Goal: Information Seeking & Learning: Compare options

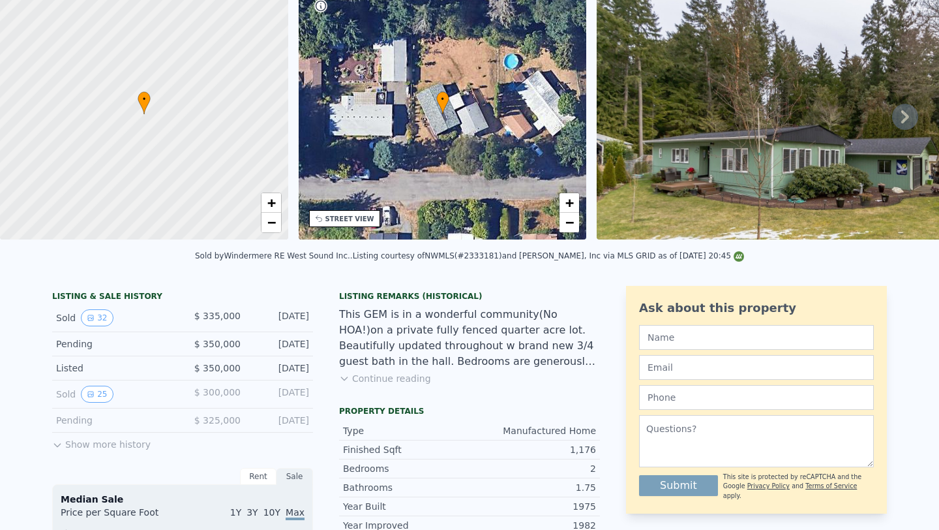
scroll to position [5, 0]
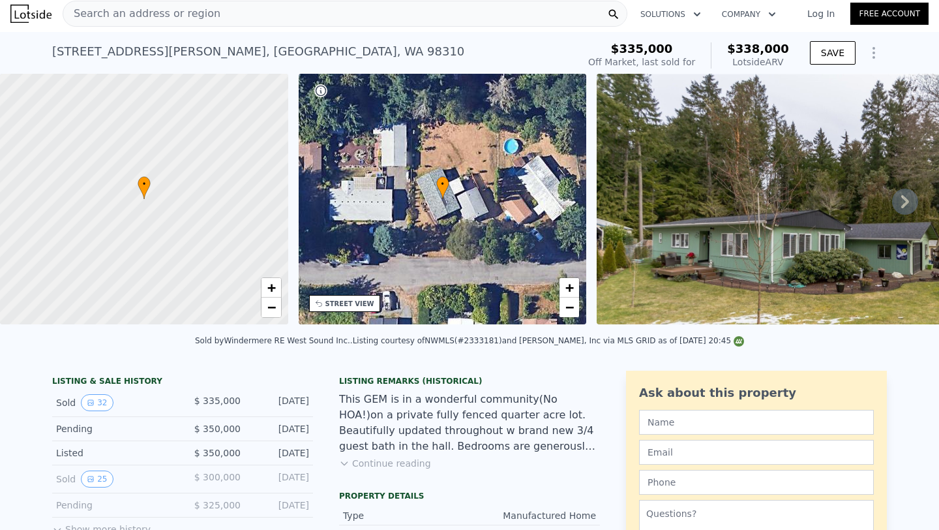
click at [892, 208] on icon at bounding box center [905, 201] width 26 height 26
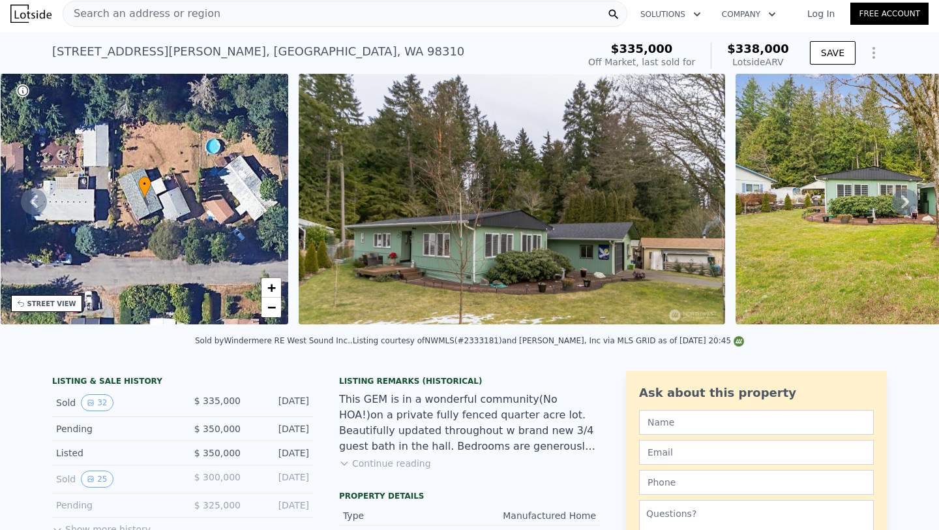
click at [898, 210] on icon at bounding box center [905, 201] width 26 height 26
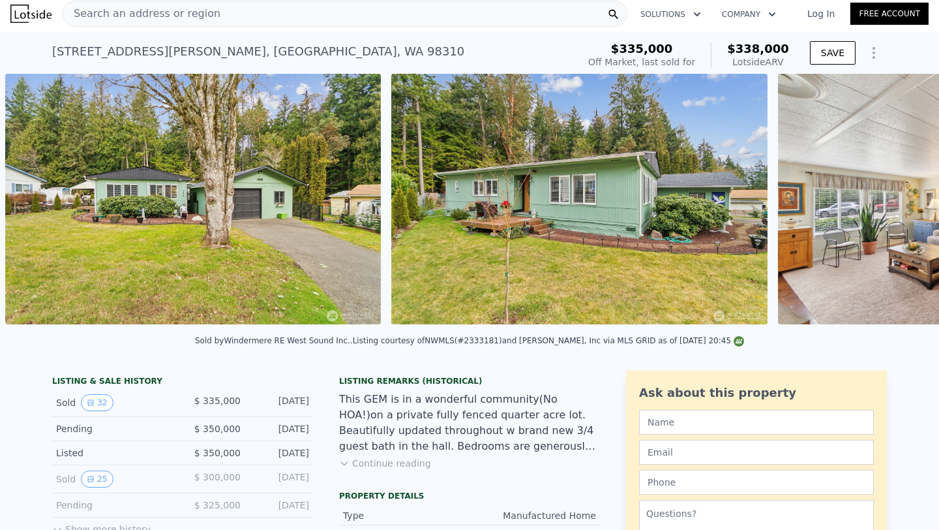
click at [894, 209] on div "• + − • + − STREET VIEW Loading... SATELLITE VIEW" at bounding box center [469, 201] width 939 height 255
click at [901, 208] on icon at bounding box center [905, 201] width 8 height 13
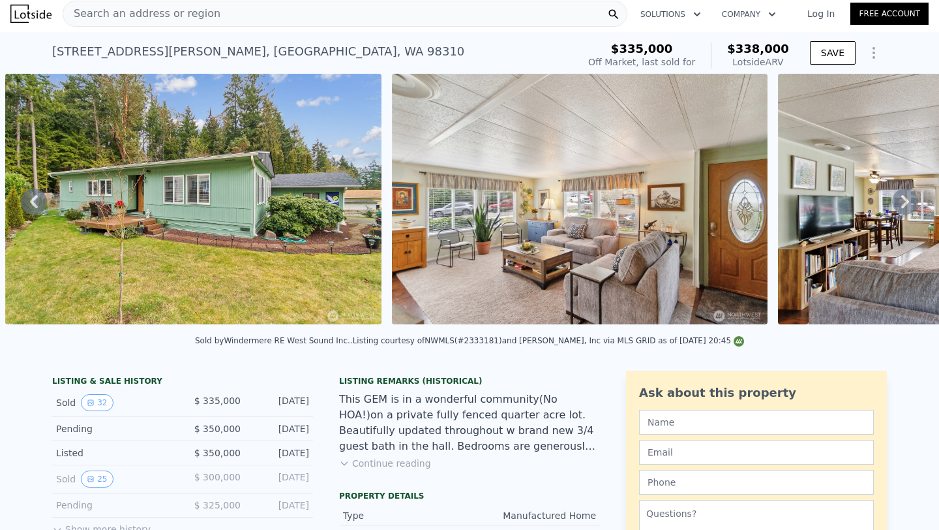
click at [892, 209] on icon at bounding box center [905, 201] width 26 height 26
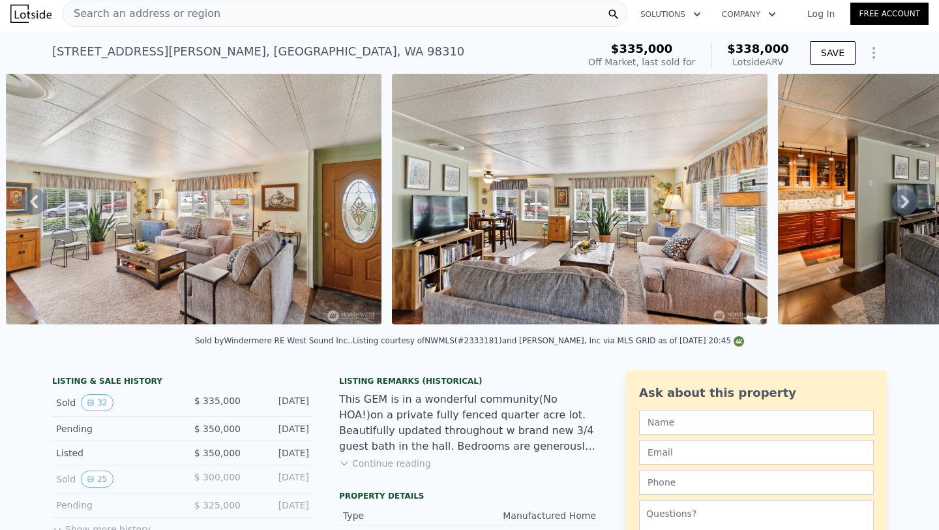
click at [892, 209] on icon at bounding box center [905, 201] width 26 height 26
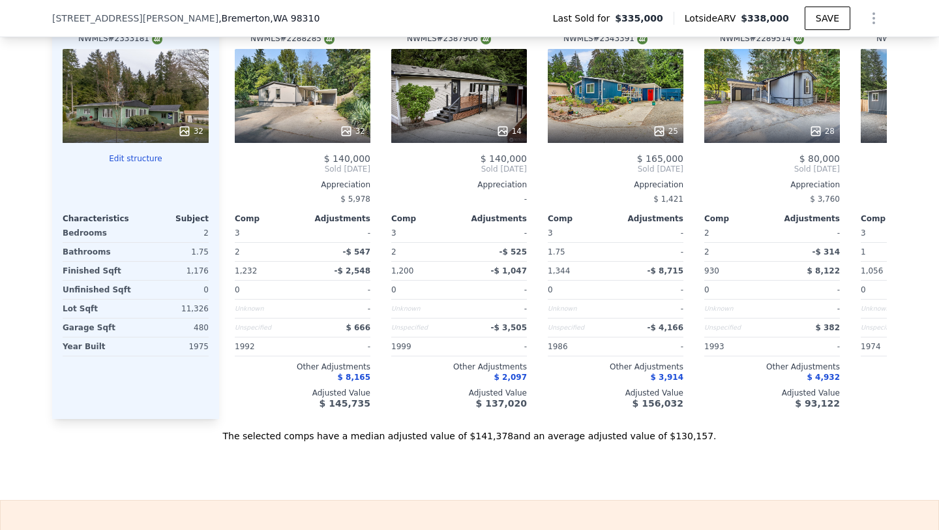
scroll to position [1330, 0]
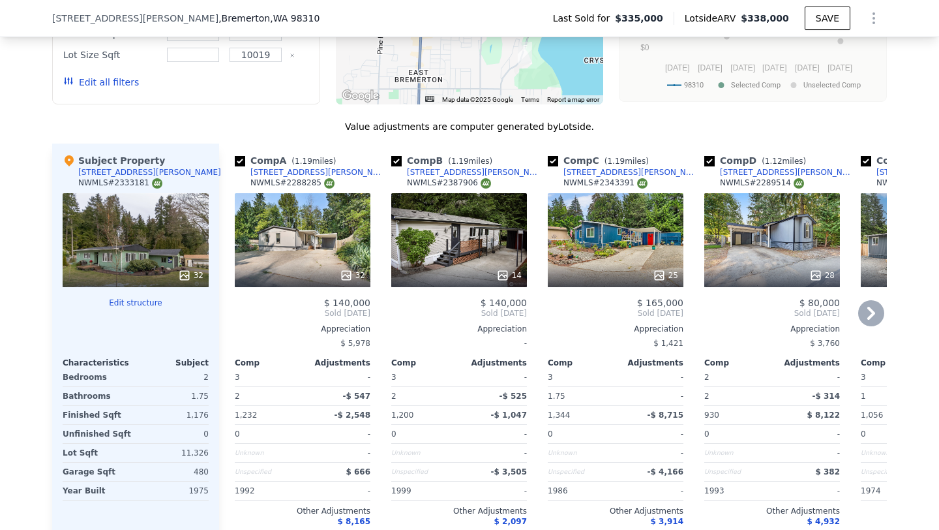
click at [460, 245] on div "14" at bounding box center [459, 240] width 136 height 94
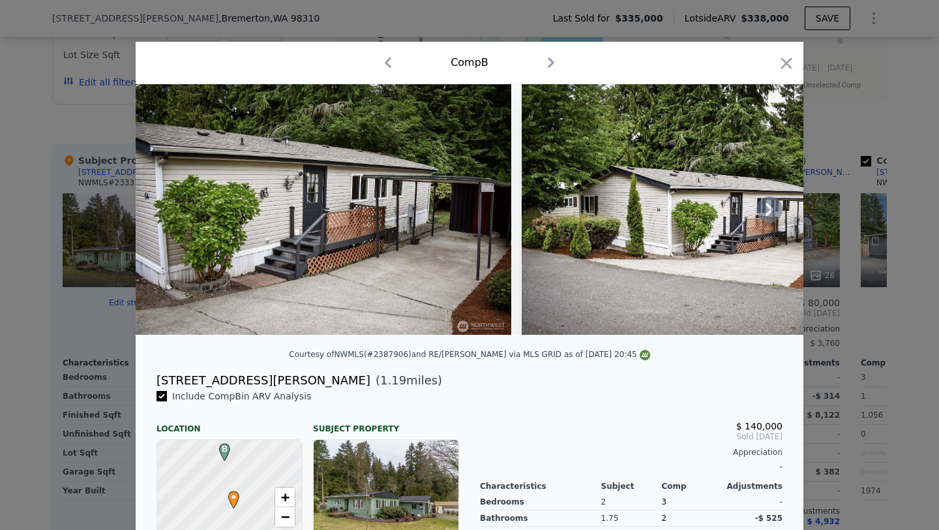
click at [792, 231] on img at bounding box center [710, 209] width 376 height 250
click at [766, 220] on icon at bounding box center [770, 209] width 26 height 26
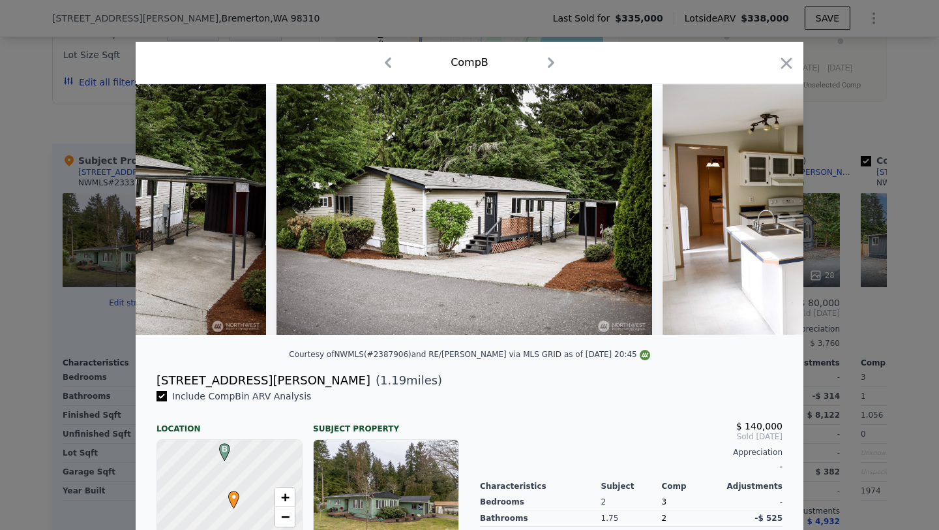
scroll to position [0, 313]
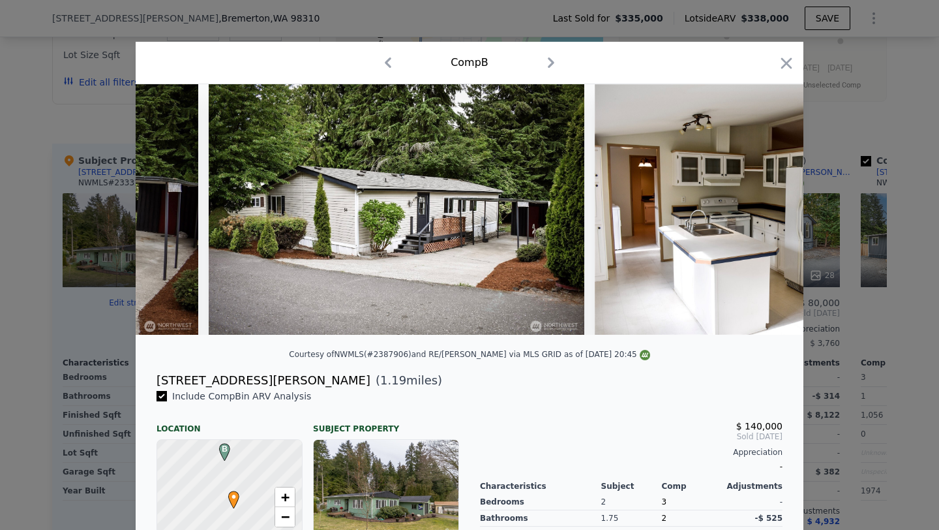
click at [765, 217] on img at bounding box center [783, 209] width 376 height 250
click at [828, 178] on div at bounding box center [469, 265] width 939 height 530
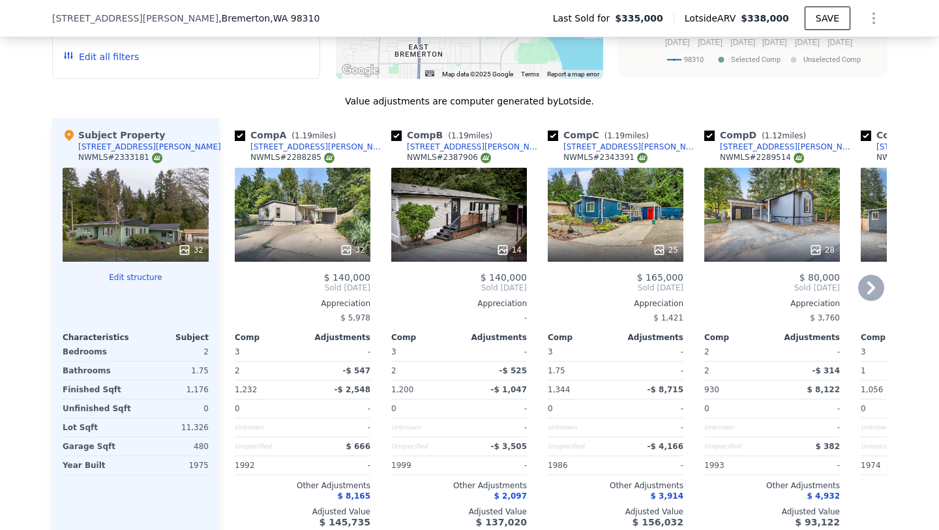
scroll to position [1360, 0]
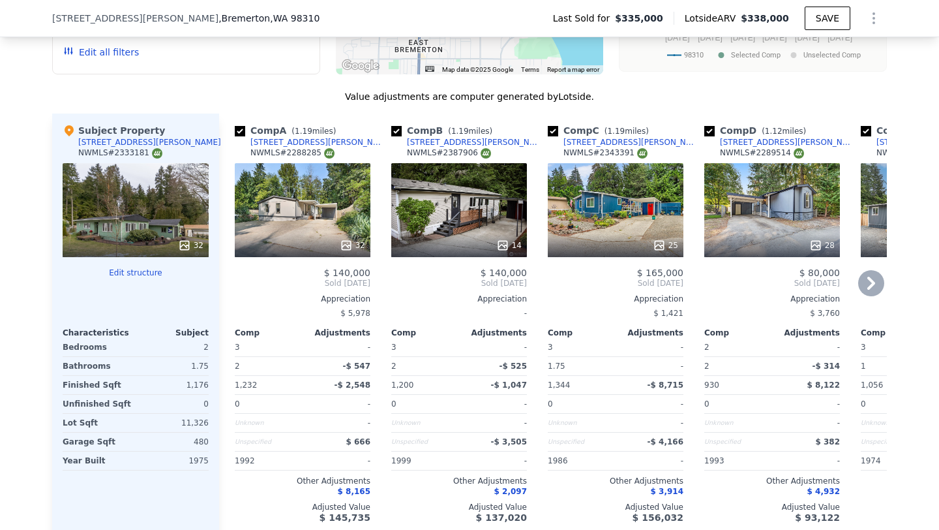
click at [773, 213] on div "28" at bounding box center [772, 210] width 136 height 94
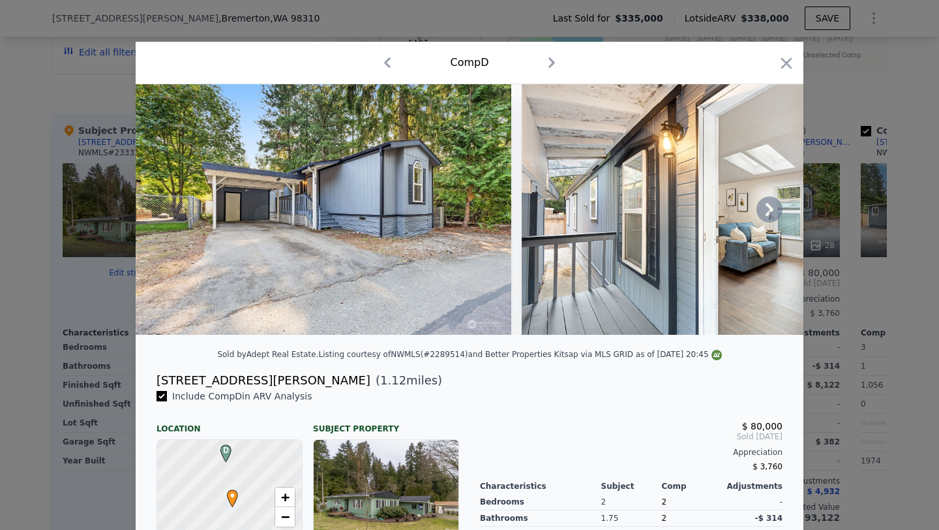
click at [765, 211] on icon at bounding box center [770, 209] width 26 height 26
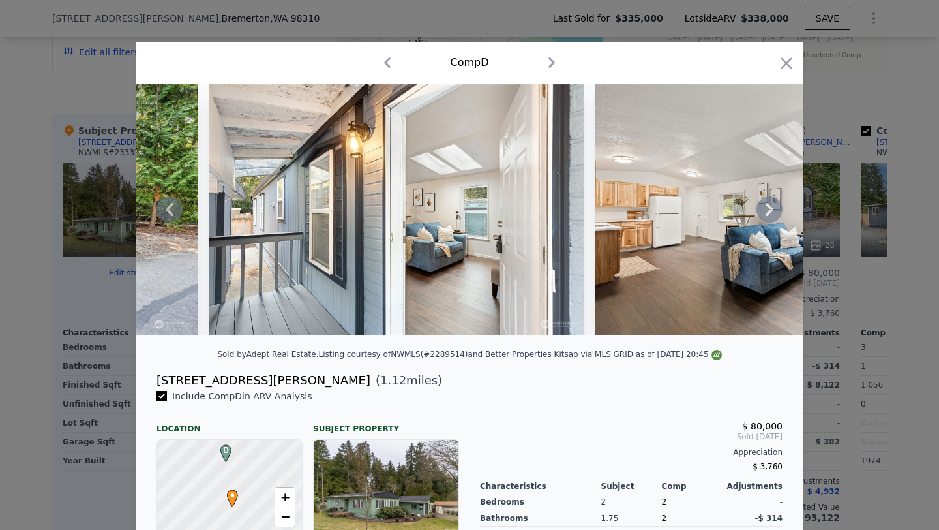
click at [766, 211] on icon at bounding box center [770, 209] width 8 height 13
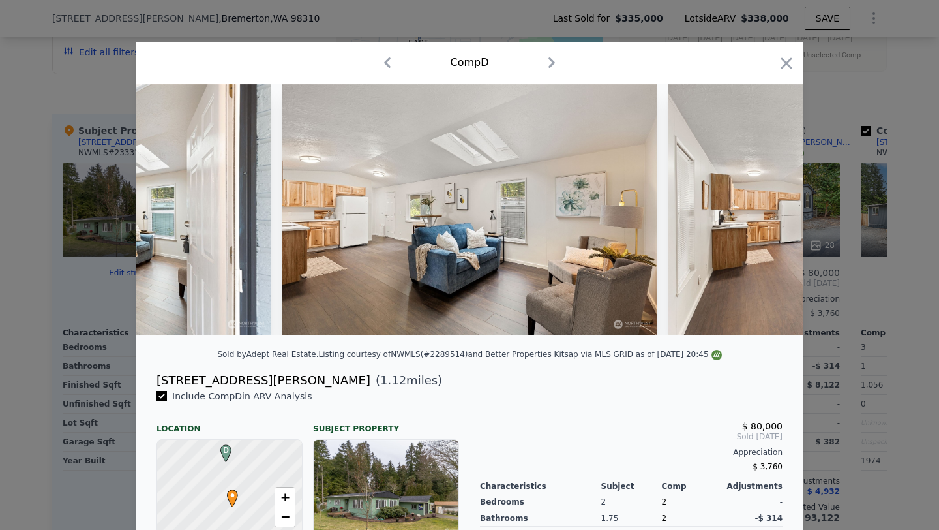
click at [765, 211] on img at bounding box center [856, 209] width 376 height 250
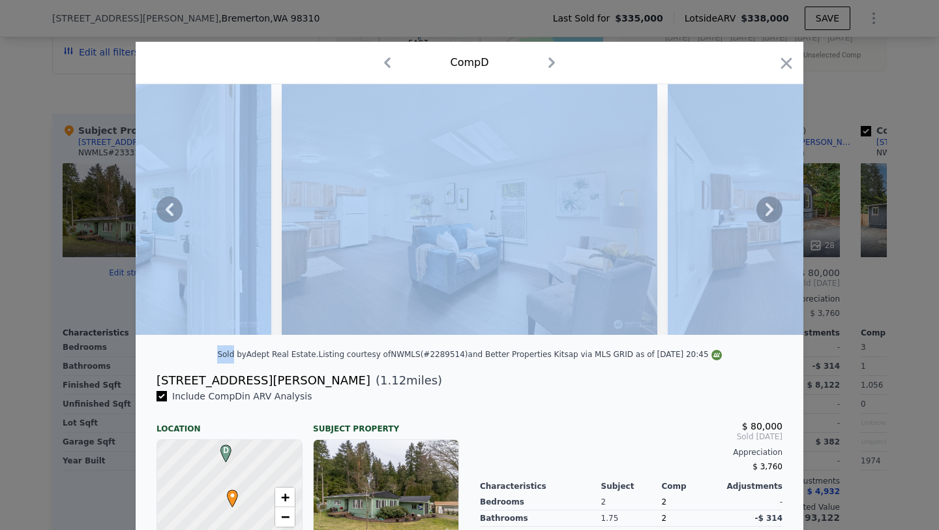
click at [766, 211] on icon at bounding box center [770, 209] width 8 height 13
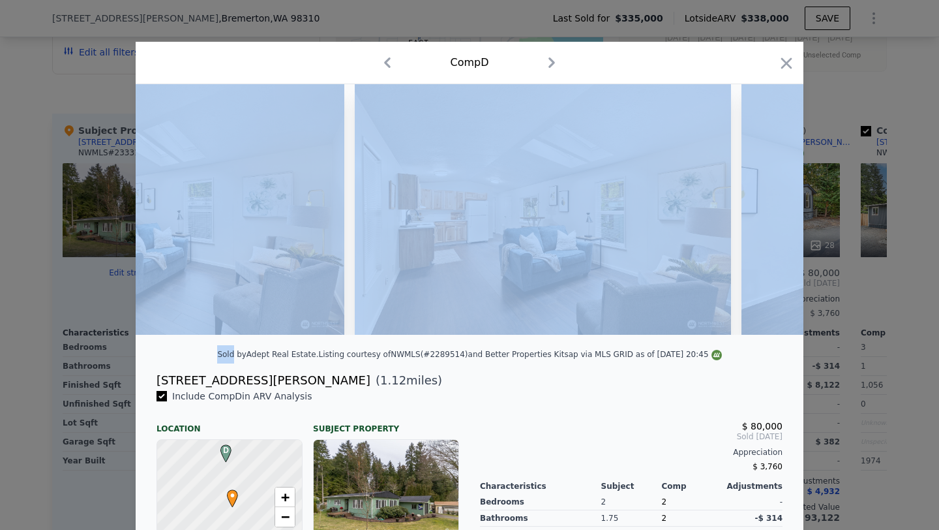
click at [765, 211] on img at bounding box center [930, 209] width 376 height 250
click at [766, 211] on icon at bounding box center [770, 209] width 8 height 13
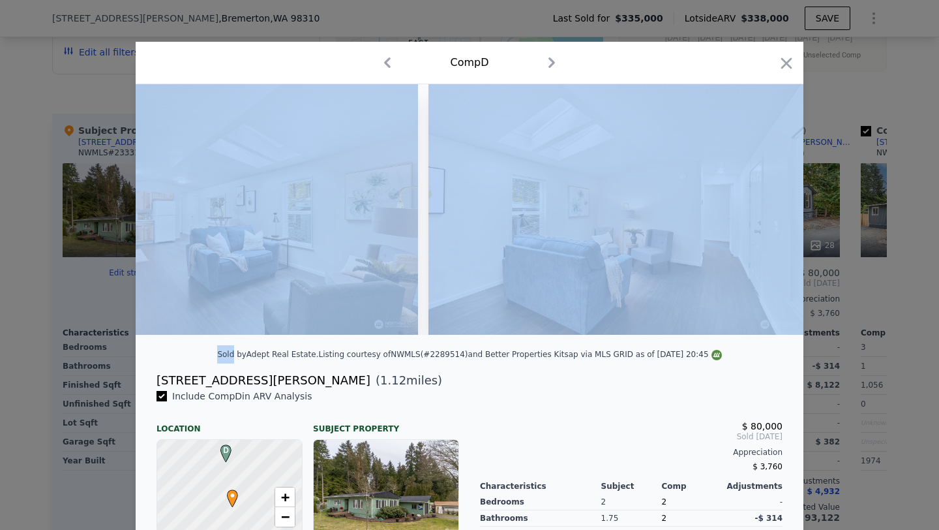
click at [765, 211] on img at bounding box center [616, 209] width 376 height 250
click at [766, 211] on icon at bounding box center [770, 209] width 8 height 13
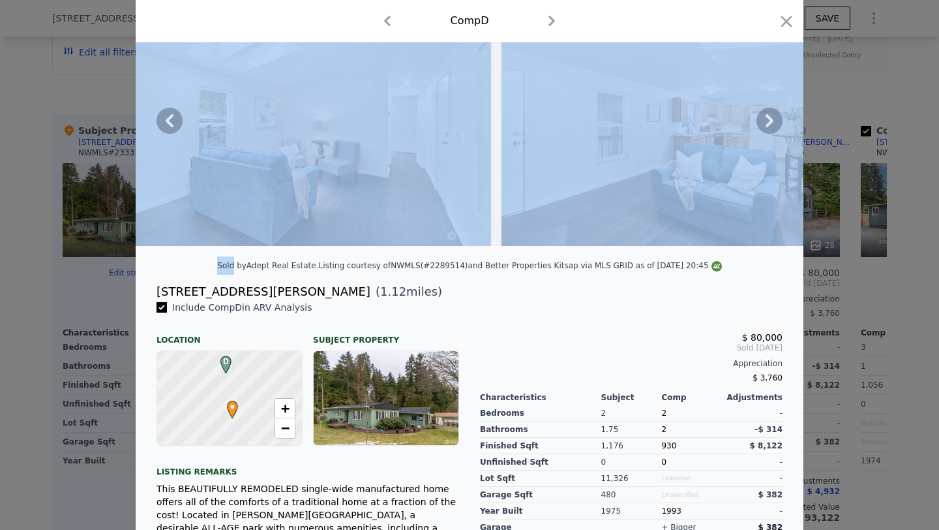
scroll to position [278, 0]
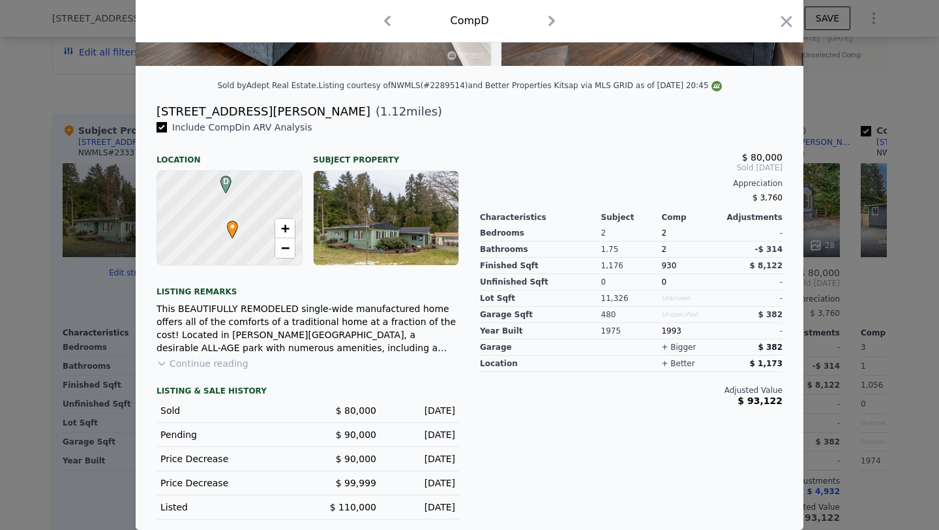
click at [830, 160] on div at bounding box center [469, 265] width 939 height 530
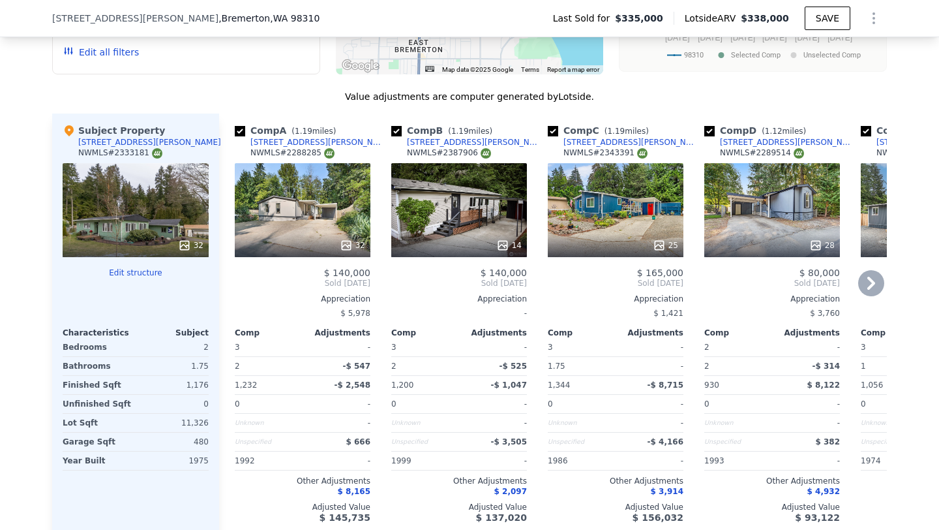
click at [858, 286] on icon at bounding box center [871, 283] width 26 height 26
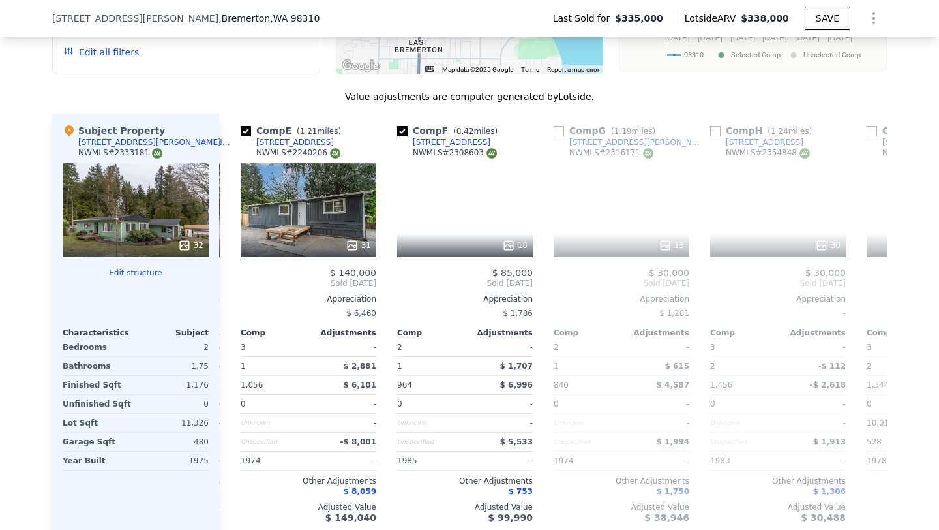
scroll to position [0, 626]
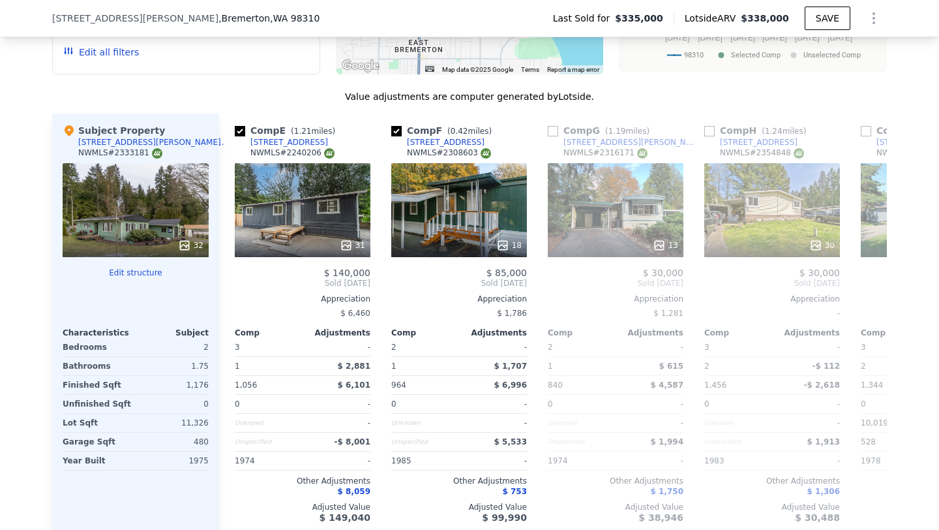
click at [861, 278] on div "$ 393,000" at bounding box center [929, 272] width 136 height 10
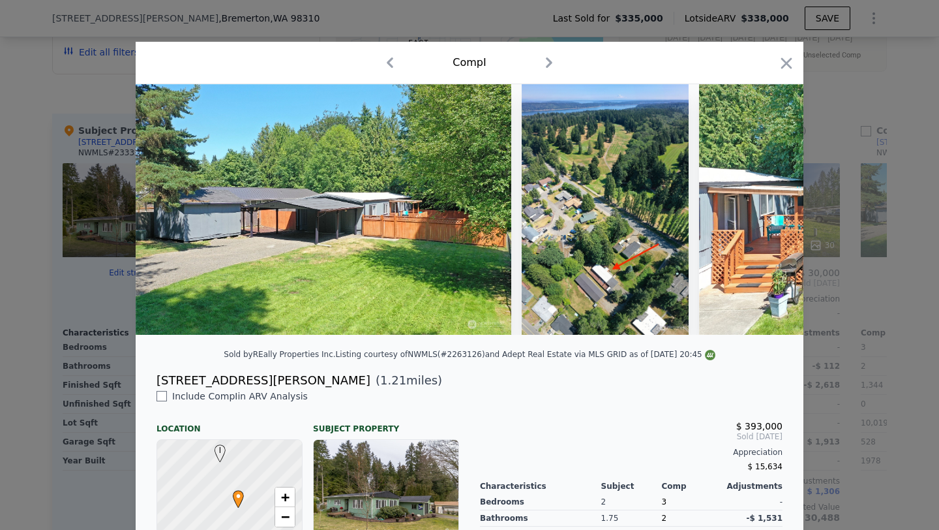
click at [813, 139] on div at bounding box center [469, 265] width 939 height 530
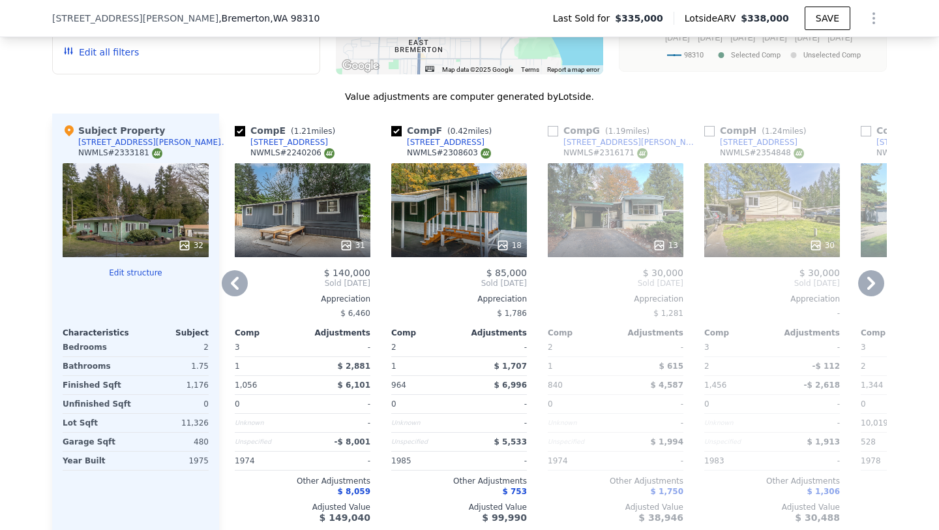
click at [858, 293] on icon at bounding box center [871, 283] width 26 height 26
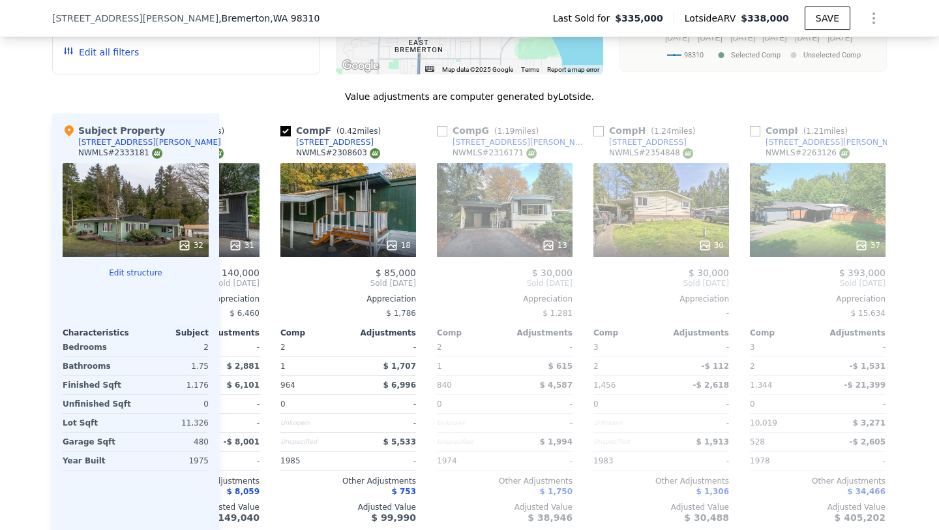
scroll to position [0, 772]
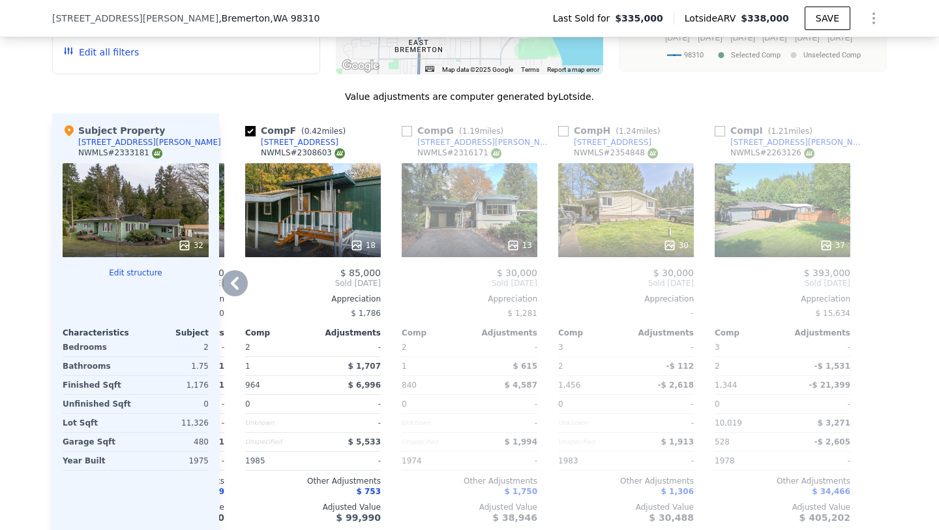
click at [858, 293] on div "Comp A ( 1.19 miles) [STREET_ADDRESS][PERSON_NAME] NWMLS # 2288285 32 $ 140,000…" at bounding box center [553, 322] width 668 height 419
